Goal: Transaction & Acquisition: Purchase product/service

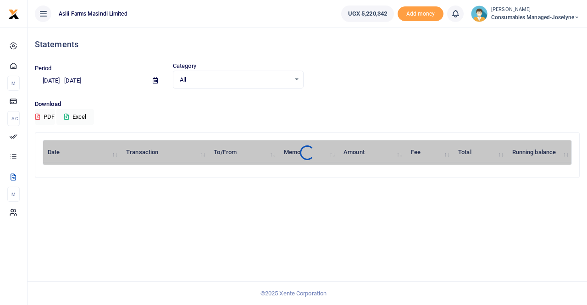
click at [540, 18] on span "Consumables managed-Joselyne" at bounding box center [535, 17] width 89 height 8
click at [544, 33] on link "Switch accounts" at bounding box center [545, 33] width 72 height 13
click at [534, 13] on span "Consumables managed-Joselyne" at bounding box center [535, 17] width 89 height 8
click at [535, 33] on link "Switch accounts" at bounding box center [545, 33] width 72 height 13
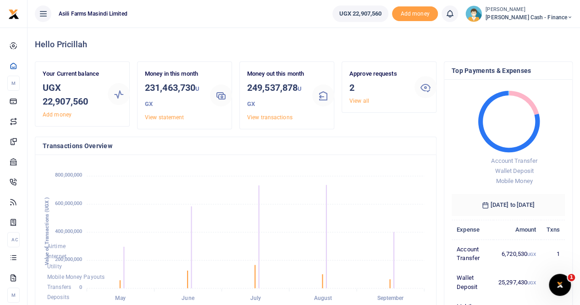
scroll to position [7, 7]
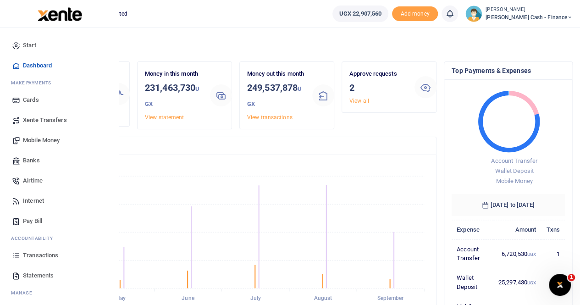
click at [47, 136] on span "Mobile Money" at bounding box center [41, 140] width 37 height 9
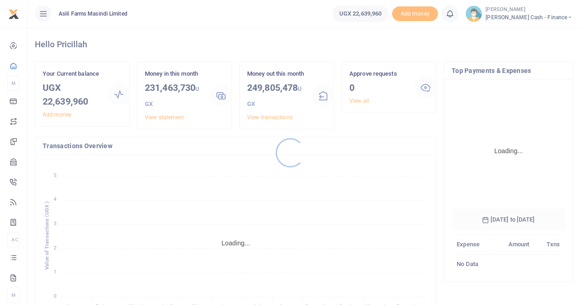
scroll to position [144, 106]
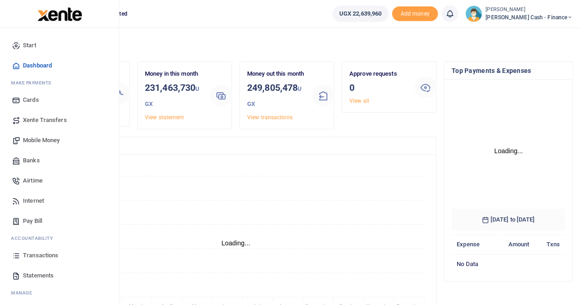
click at [28, 138] on span "Mobile Money" at bounding box center [41, 140] width 37 height 9
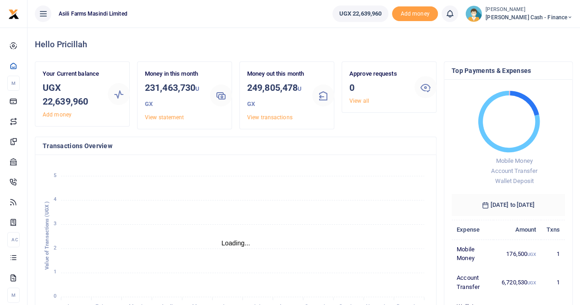
scroll to position [7, 7]
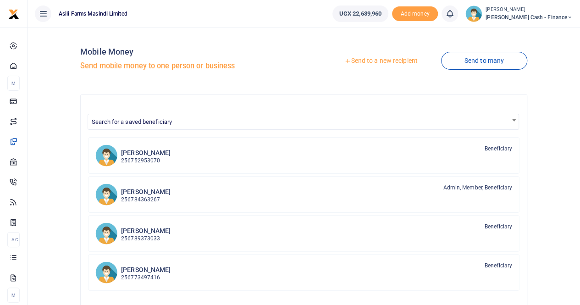
click at [365, 59] on link "Send to a new recipient" at bounding box center [381, 61] width 120 height 17
click at [376, 61] on link "Send to a new recipient" at bounding box center [381, 61] width 120 height 17
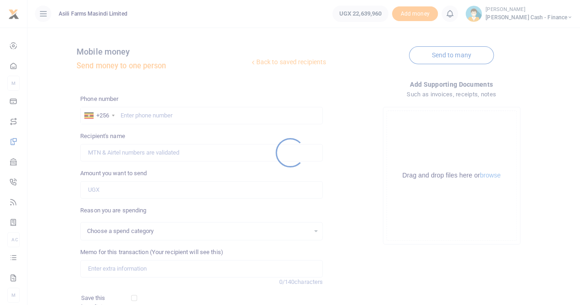
select select
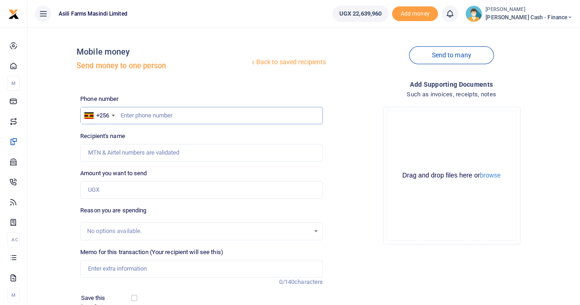
click at [135, 117] on input "text" at bounding box center [201, 115] width 243 height 17
paste input "0788685573"
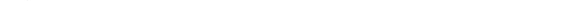
type input "0788685573"
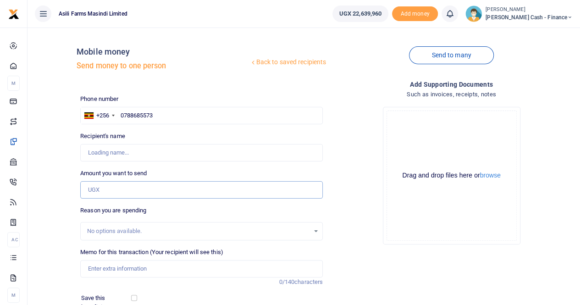
click at [126, 188] on input "Amount you want to send" at bounding box center [201, 189] width 243 height 17
paste input "275,000"
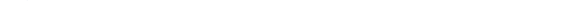
type input "275,000"
type input "Margret Nalukenge"
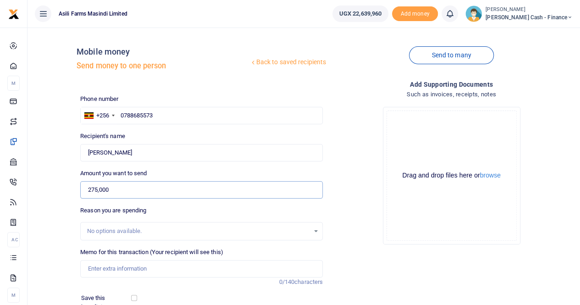
scroll to position [46, 0]
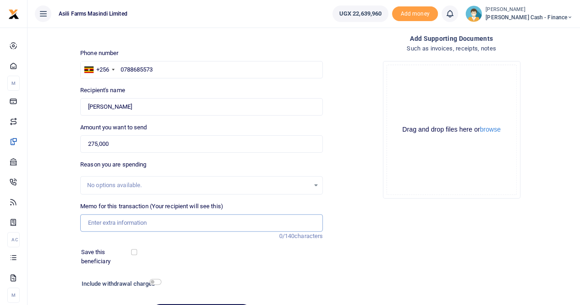
click at [110, 221] on input "Memo for this transaction (Your recipient will see this)" at bounding box center [201, 222] width 243 height 17
paste input "Facilitation for Fenyane Cliff- Mechanic"
paste input "Accommodation in Entebbe"
click at [243, 224] on input "Facilitation for Fenyane Cliff- Mechanic Accommodation in Entebbe" at bounding box center [201, 222] width 243 height 17
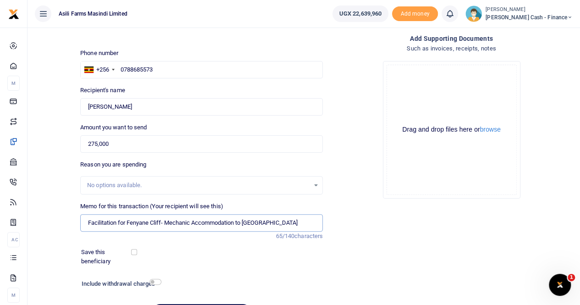
click at [270, 222] on input "Facilitation for Fenyane Cliff- Mechanic Accommodation to Entebbe" at bounding box center [201, 222] width 243 height 17
click at [164, 223] on input "Facilitation for Fenyane Cliff- Mechanic Accommodation to Entebbe" at bounding box center [201, 222] width 243 height 17
click at [244, 221] on input "Facilitation for Fenyane Cliff- Mechanic Accommodation to Entebbe" at bounding box center [201, 222] width 243 height 17
click at [164, 222] on input "Facilitation for Fenyane Cliff- Mechanic Accommodation in Entebbe" at bounding box center [201, 222] width 243 height 17
click at [485, 128] on button "browse" at bounding box center [490, 129] width 21 height 7
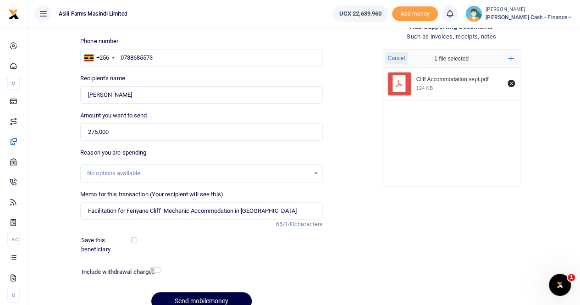
scroll to position [92, 0]
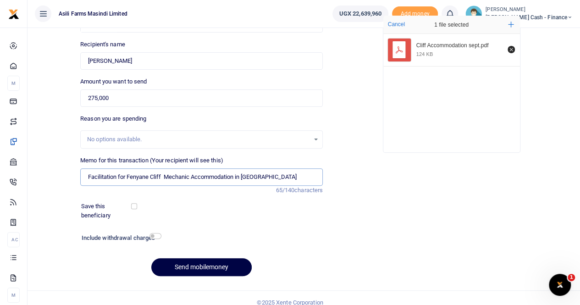
click at [275, 178] on input "Facilitation for Fenyane Cliff Mechanic Accommodation in Entebbe" at bounding box center [201, 176] width 243 height 17
type input "Facilitation for Fenyane Cliff Mechanic Accommodation in Entebbe"
click at [190, 267] on button "Send mobilemoney" at bounding box center [201, 267] width 100 height 18
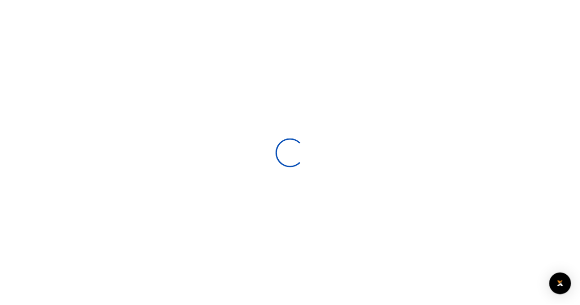
scroll to position [92, 0]
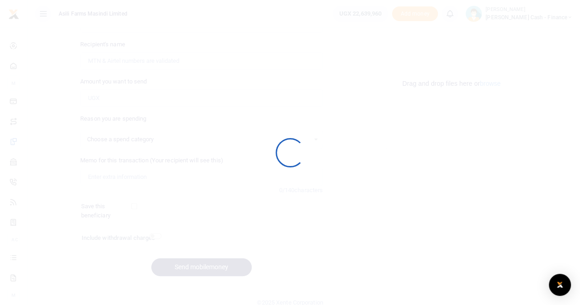
select select
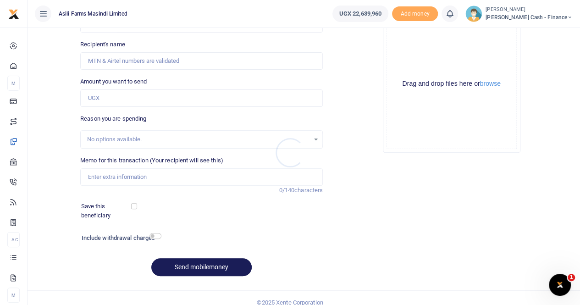
scroll to position [0, 0]
